Goal: Find specific page/section: Find specific page/section

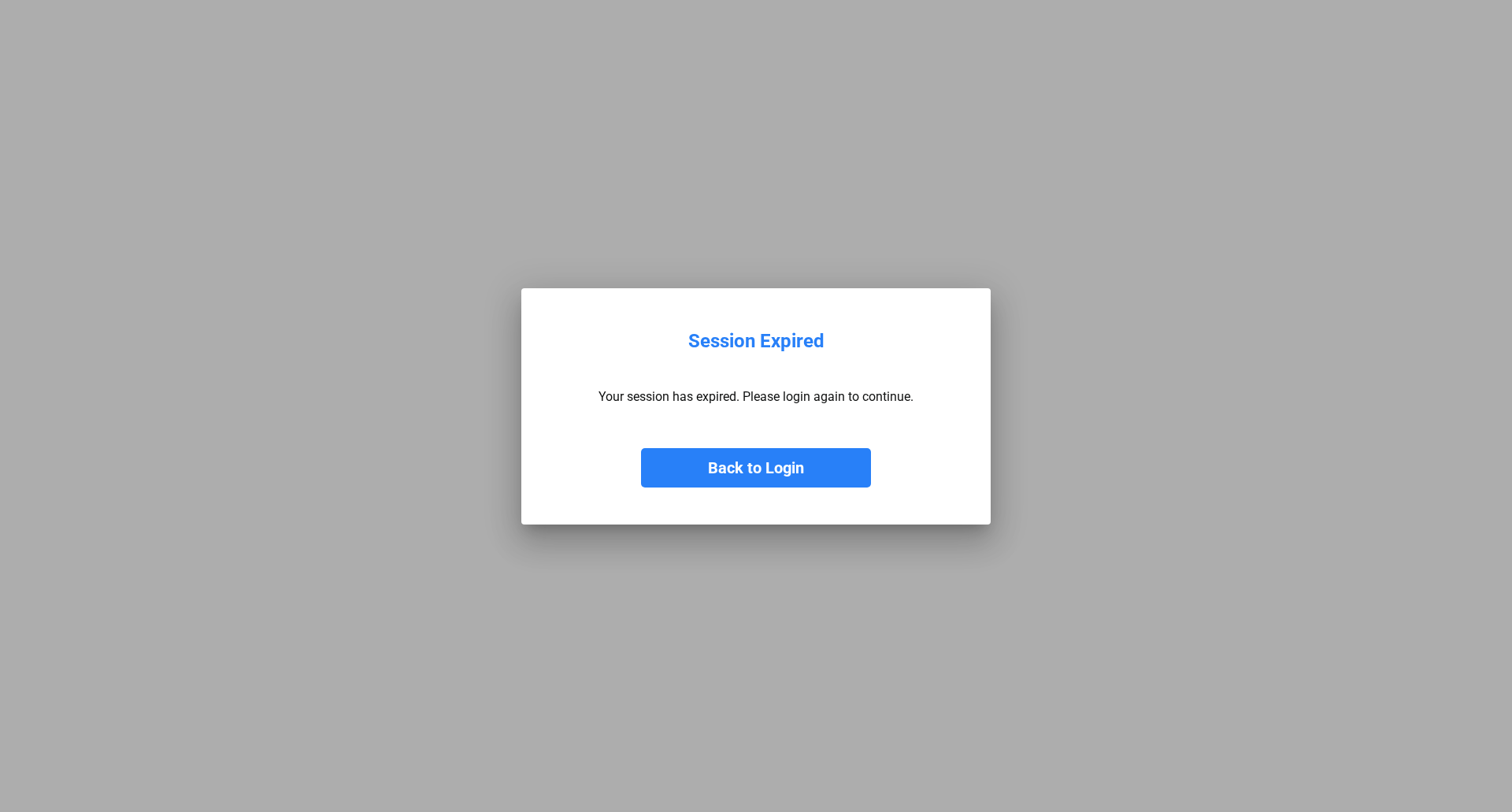
drag, startPoint x: 775, startPoint y: 463, endPoint x: 803, endPoint y: 434, distance: 40.3
click at [777, 463] on button "Back to Login" at bounding box center [756, 468] width 230 height 39
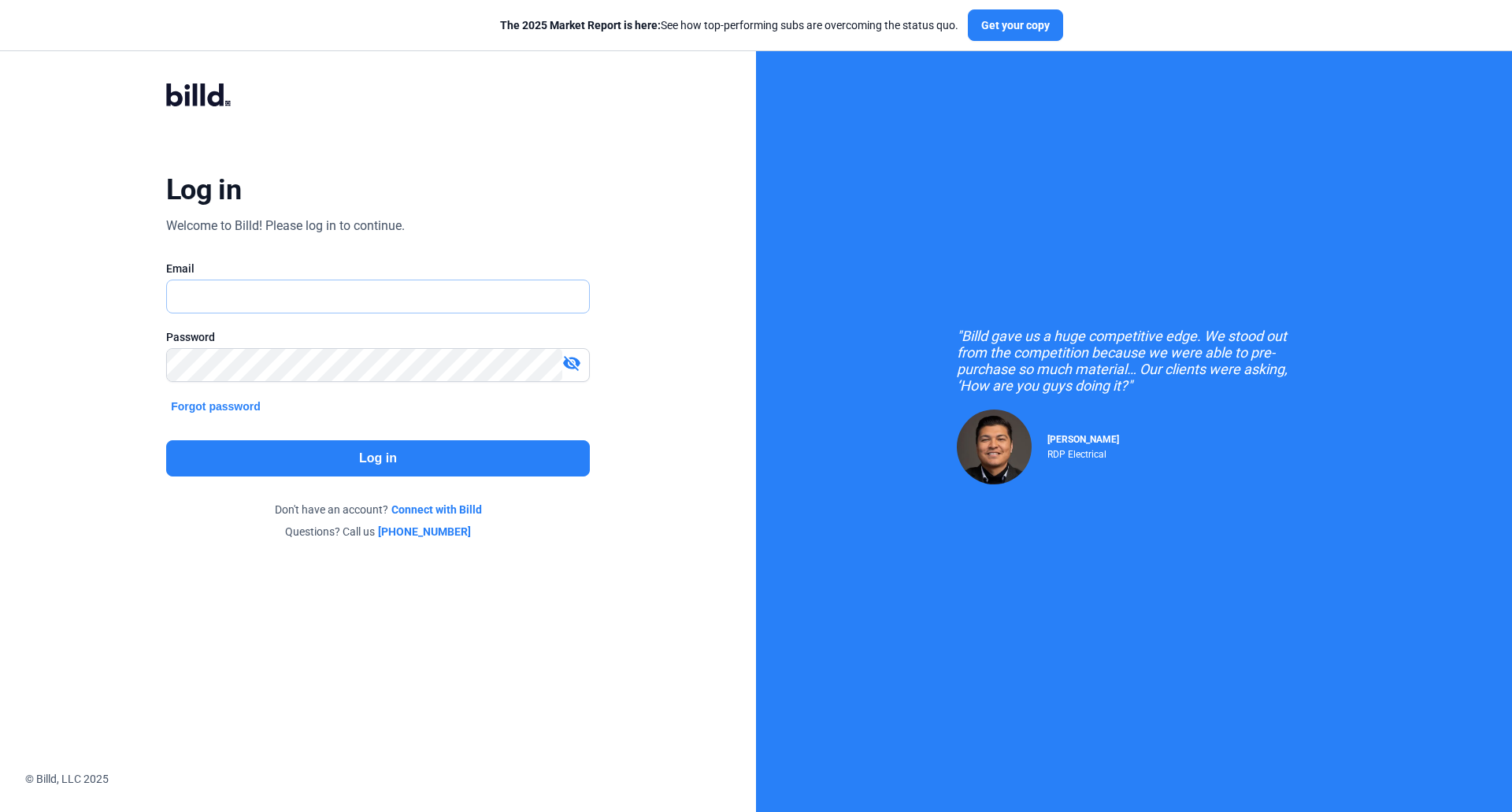
click at [349, 286] on input "text" at bounding box center [369, 296] width 405 height 33
type input "[EMAIL_ADDRESS][DOMAIN_NAME]"
click at [459, 465] on button "Log in" at bounding box center [378, 458] width 423 height 36
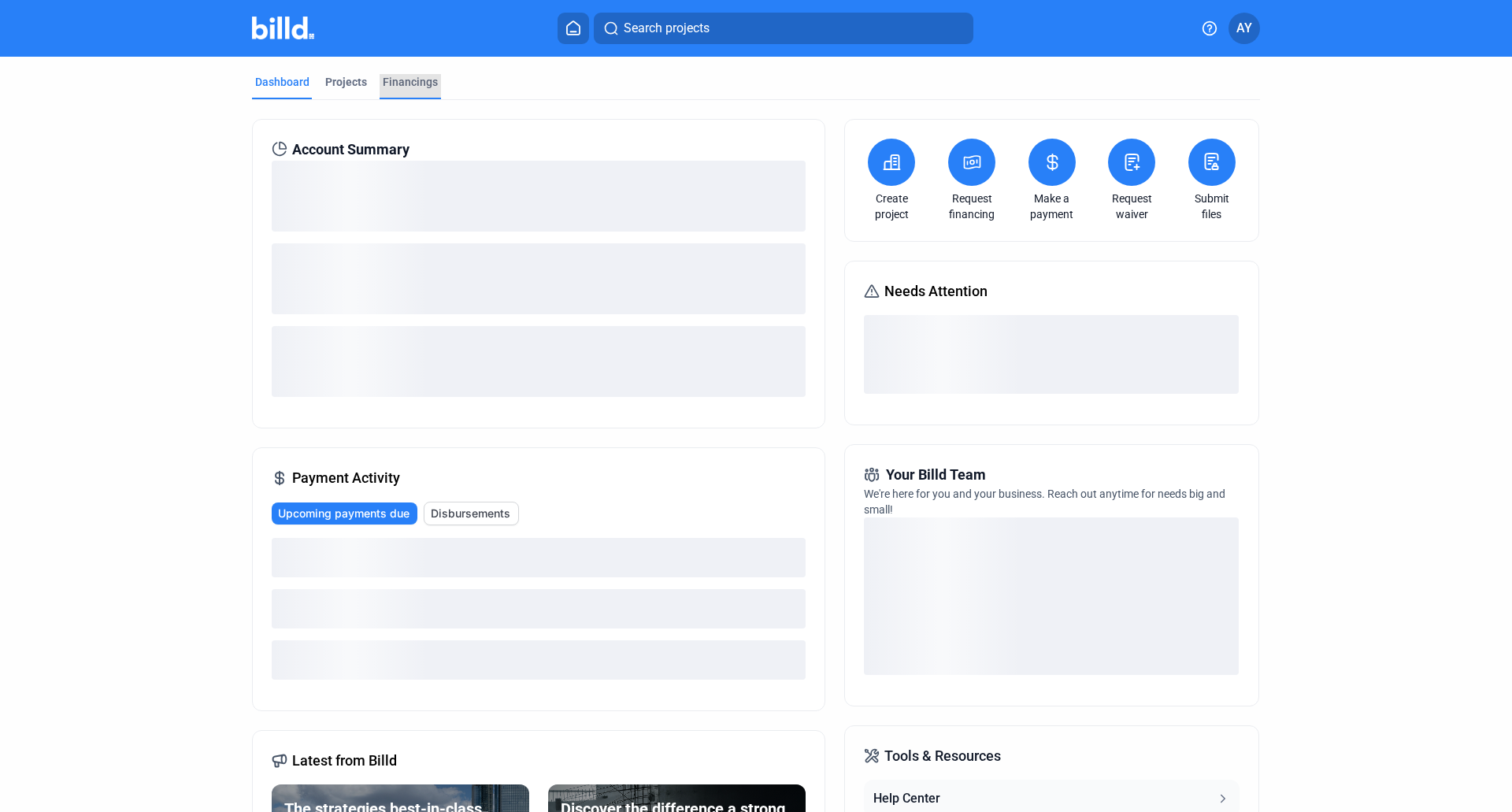
click at [411, 80] on div "Financings" at bounding box center [410, 81] width 55 height 16
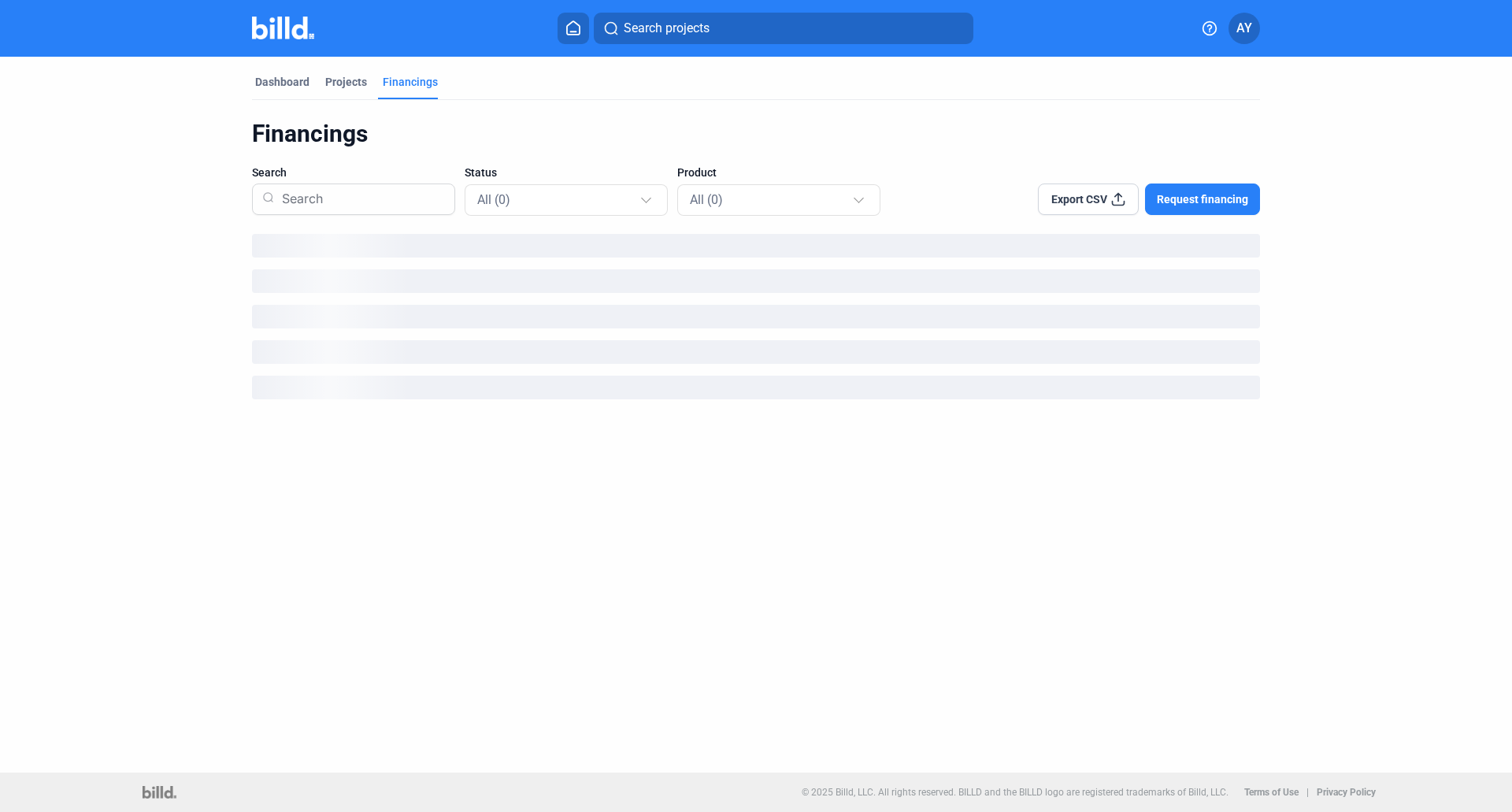
click at [342, 69] on mat-tab-group "Dashboard Projects Financings Financings Search Status All (0) Product All (0) …" at bounding box center [756, 234] width 1008 height 354
click at [351, 77] on div "Projects" at bounding box center [346, 81] width 42 height 16
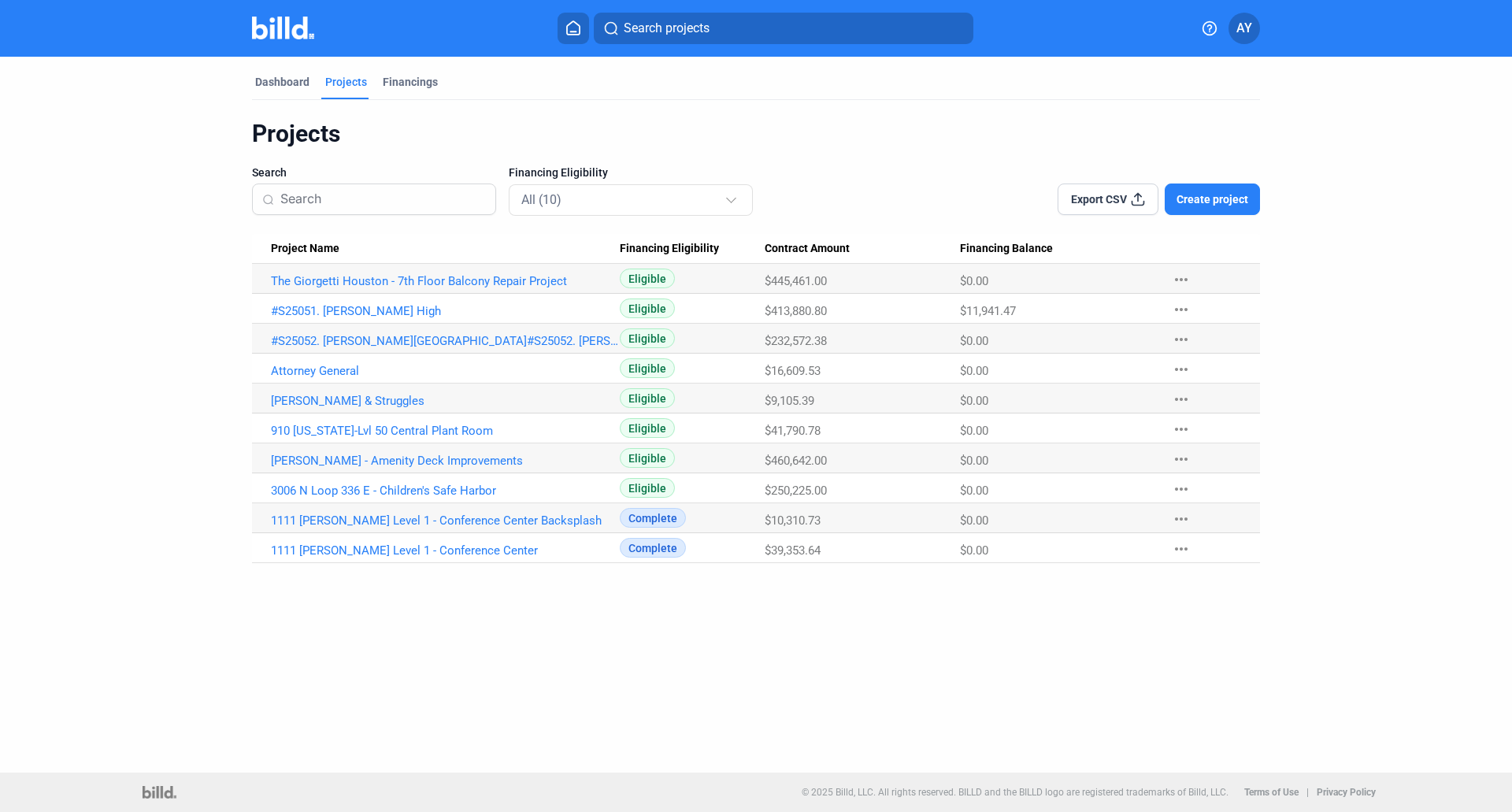
click at [770, 654] on div "Dashboard Projects Financings Projects Search Financing Eligibility All (10) Ex…" at bounding box center [756, 415] width 1512 height 716
click at [934, 116] on div "Projects Search Financing Eligibility All (10) Export CSV Create project Projec…" at bounding box center [756, 332] width 1008 height 463
click at [1047, 712] on div "Dashboard Projects Financings Projects Search Financing Eligibility All (10) Ex…" at bounding box center [756, 415] width 1512 height 716
drag, startPoint x: 569, startPoint y: 281, endPoint x: 268, endPoint y: 283, distance: 301.0
click at [268, 283] on Name "The Giorgetti Houston - 7th Floor Balcony Repair Project" at bounding box center [436, 278] width 368 height 30
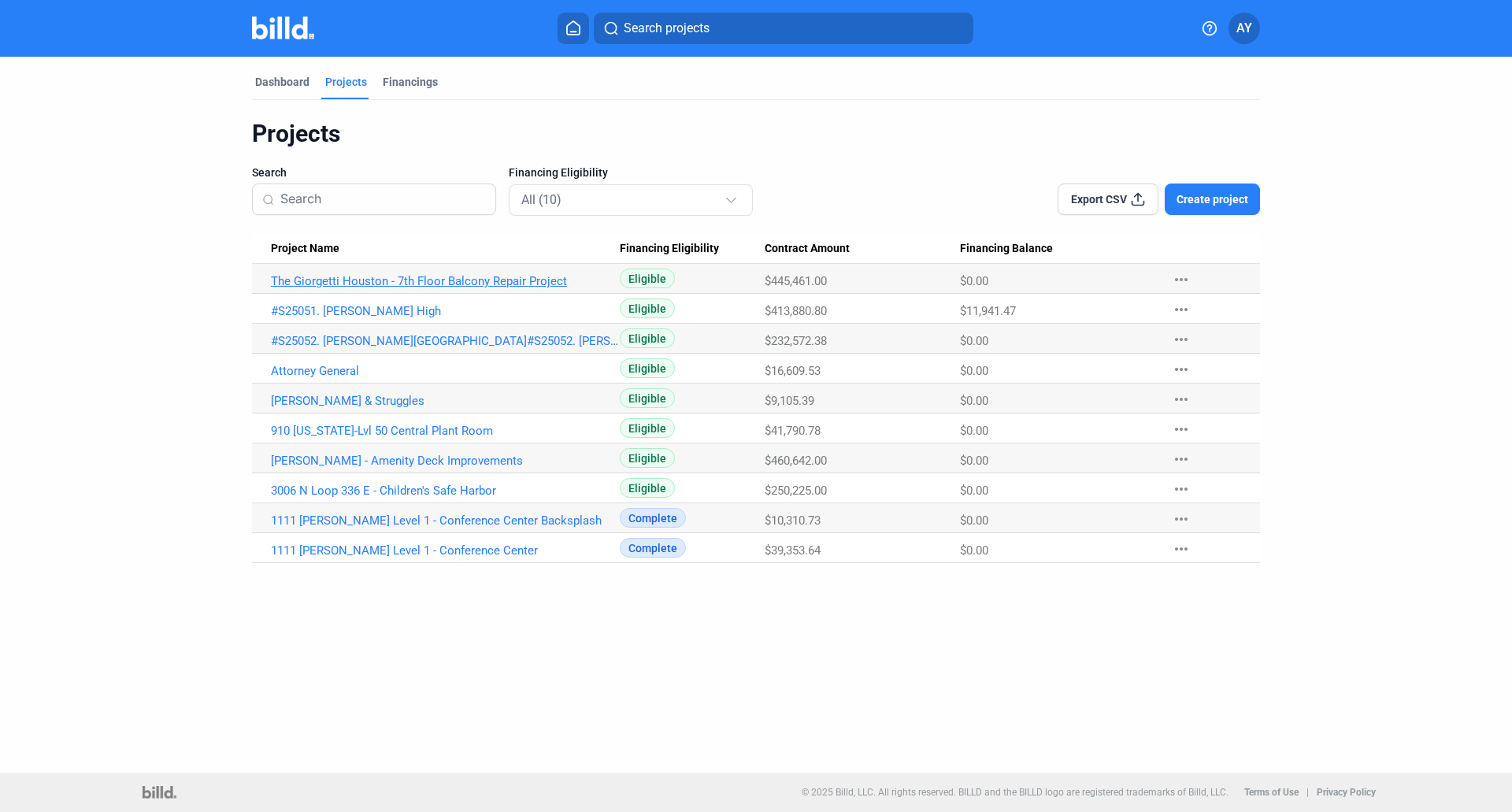
copy link "The Giorgetti Houston - 7th Floor Balcony Repair Project"
